Goal: Task Accomplishment & Management: Manage account settings

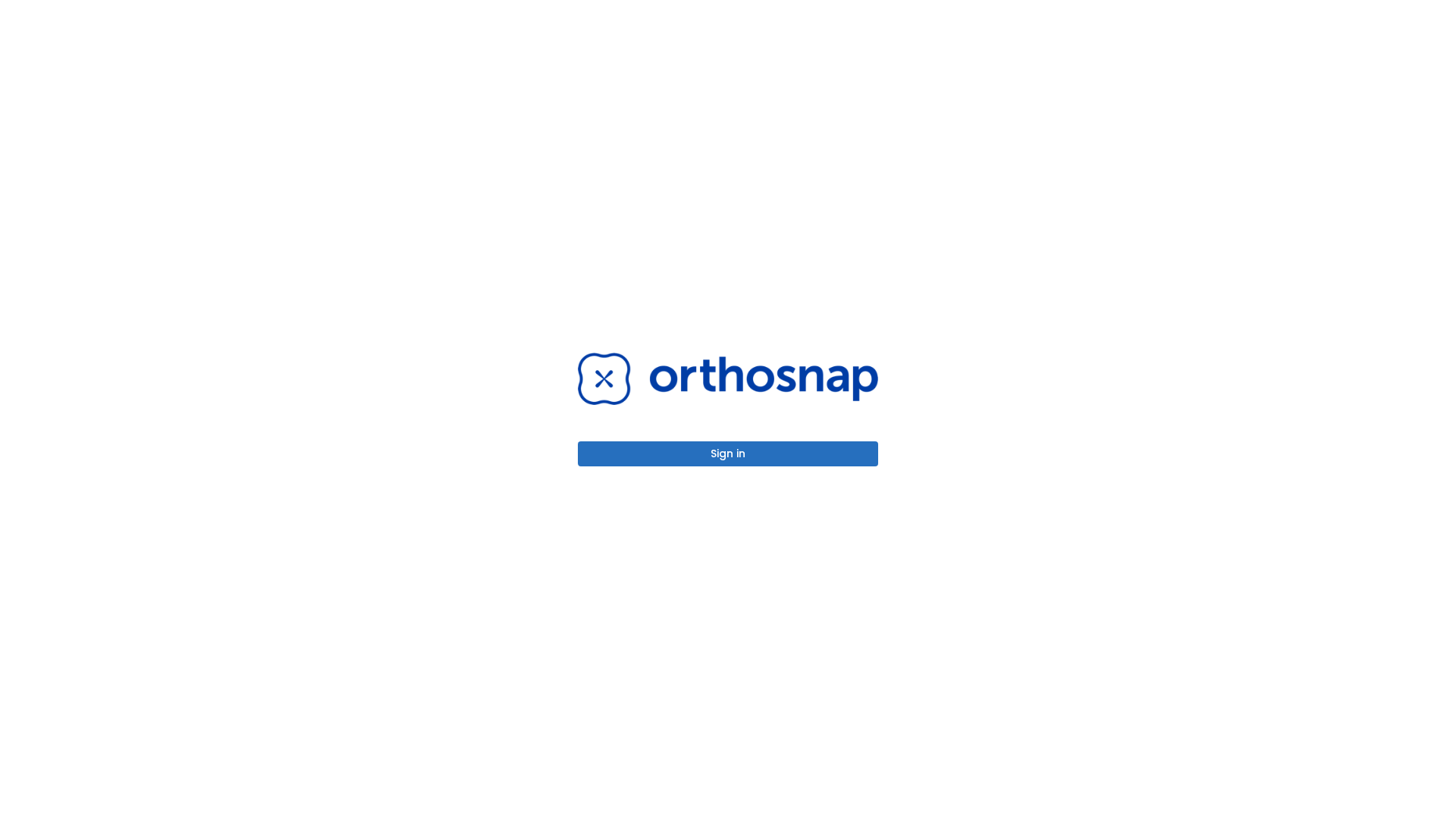
click at [728, 453] on button "Sign in" at bounding box center [728, 454] width 300 height 25
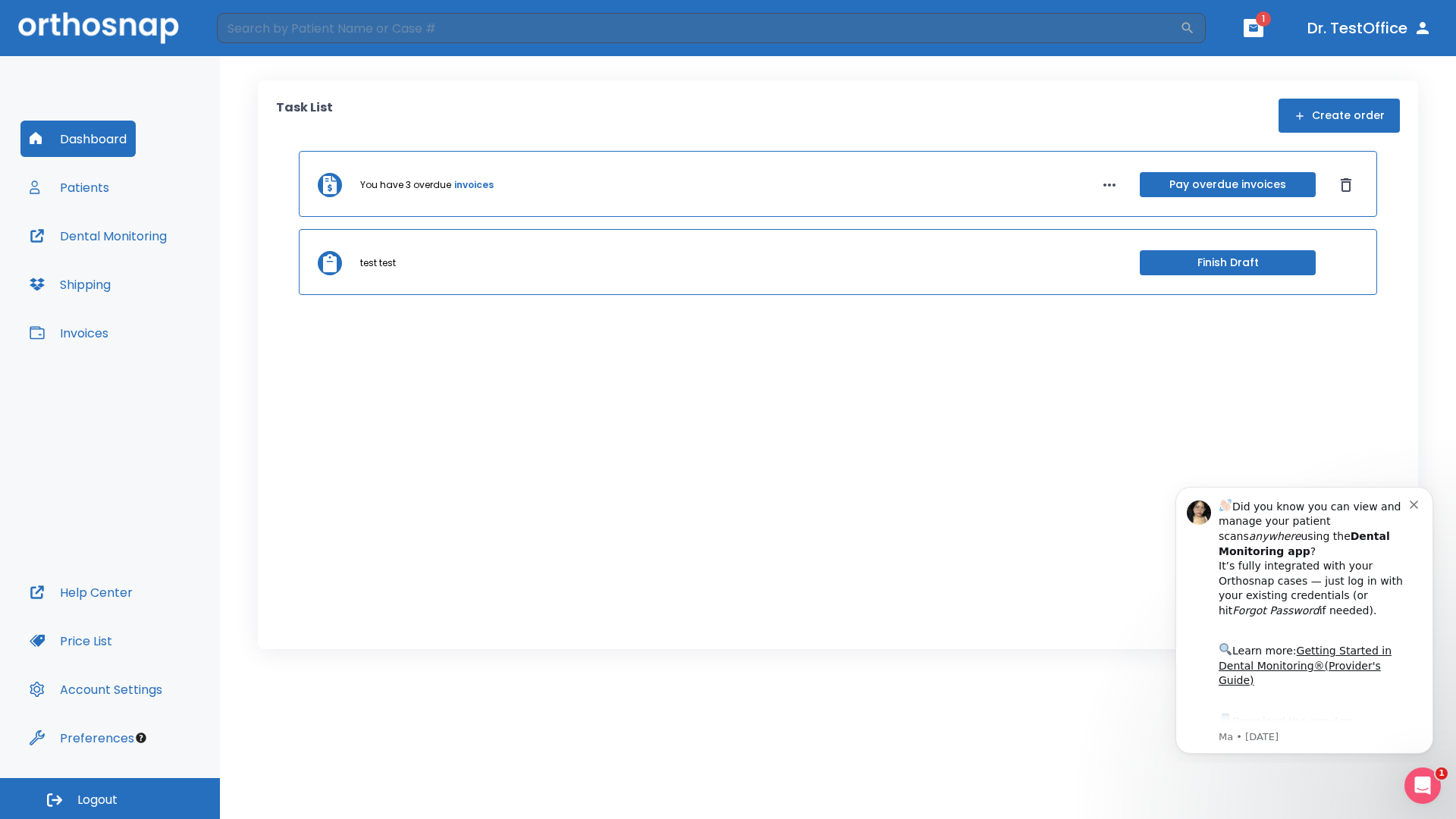
click at [110, 799] on span "Logout" at bounding box center [97, 800] width 41 height 17
